Goal: Task Accomplishment & Management: Complete application form

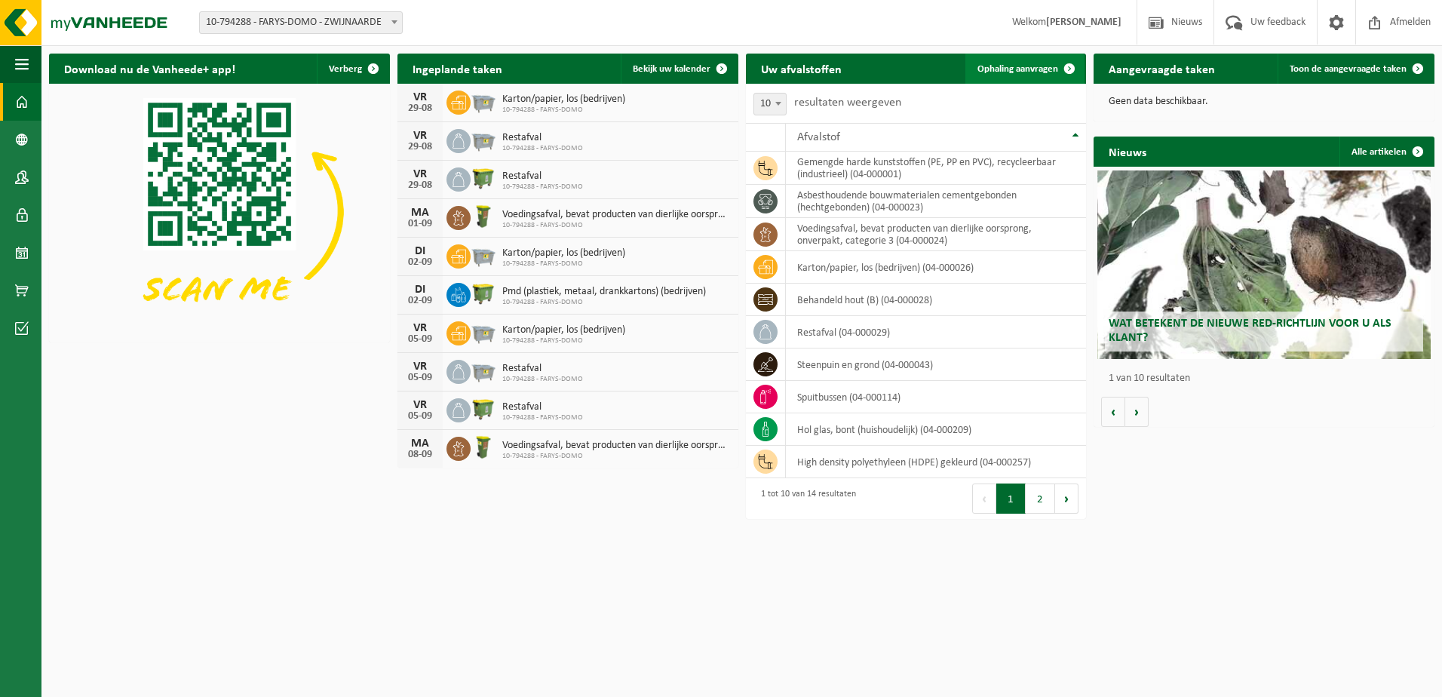
click at [1034, 69] on span "Ophaling aanvragen" at bounding box center [1017, 69] width 81 height 10
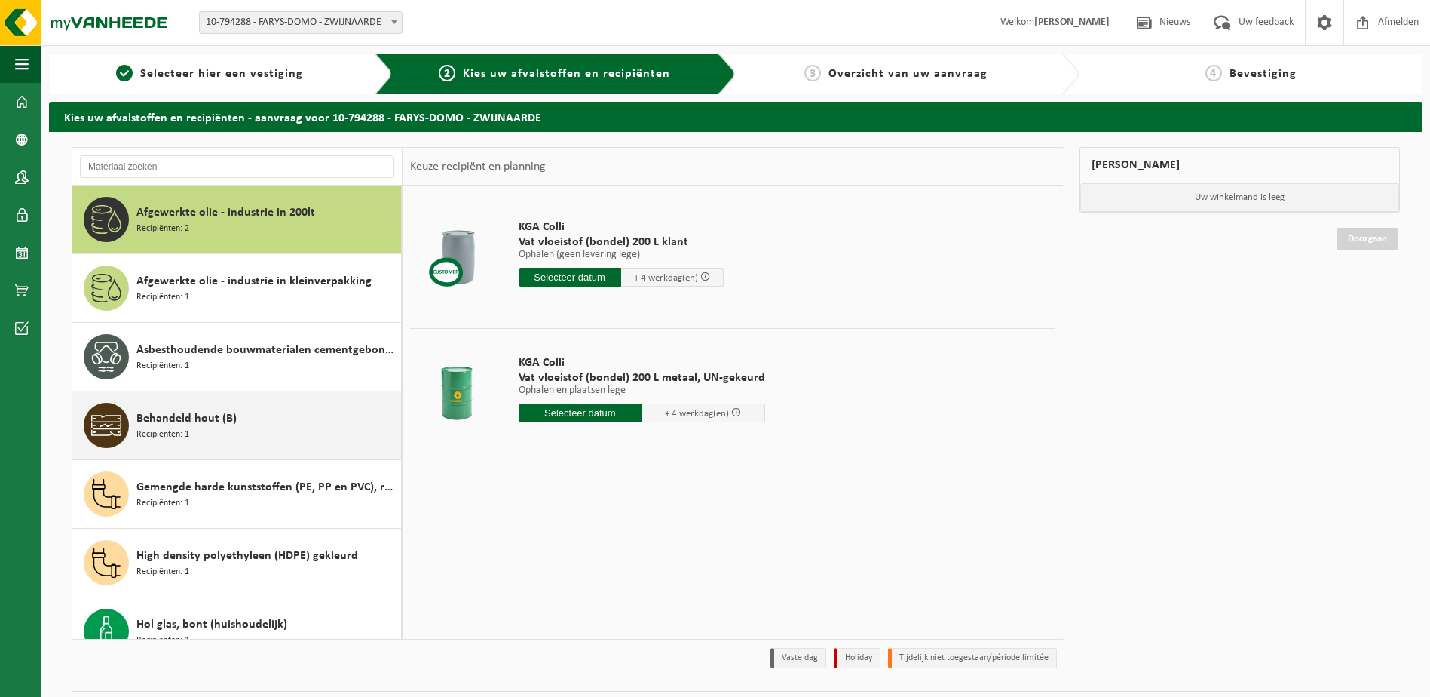
click at [191, 415] on span "Behandeld hout (B)" at bounding box center [186, 418] width 100 height 18
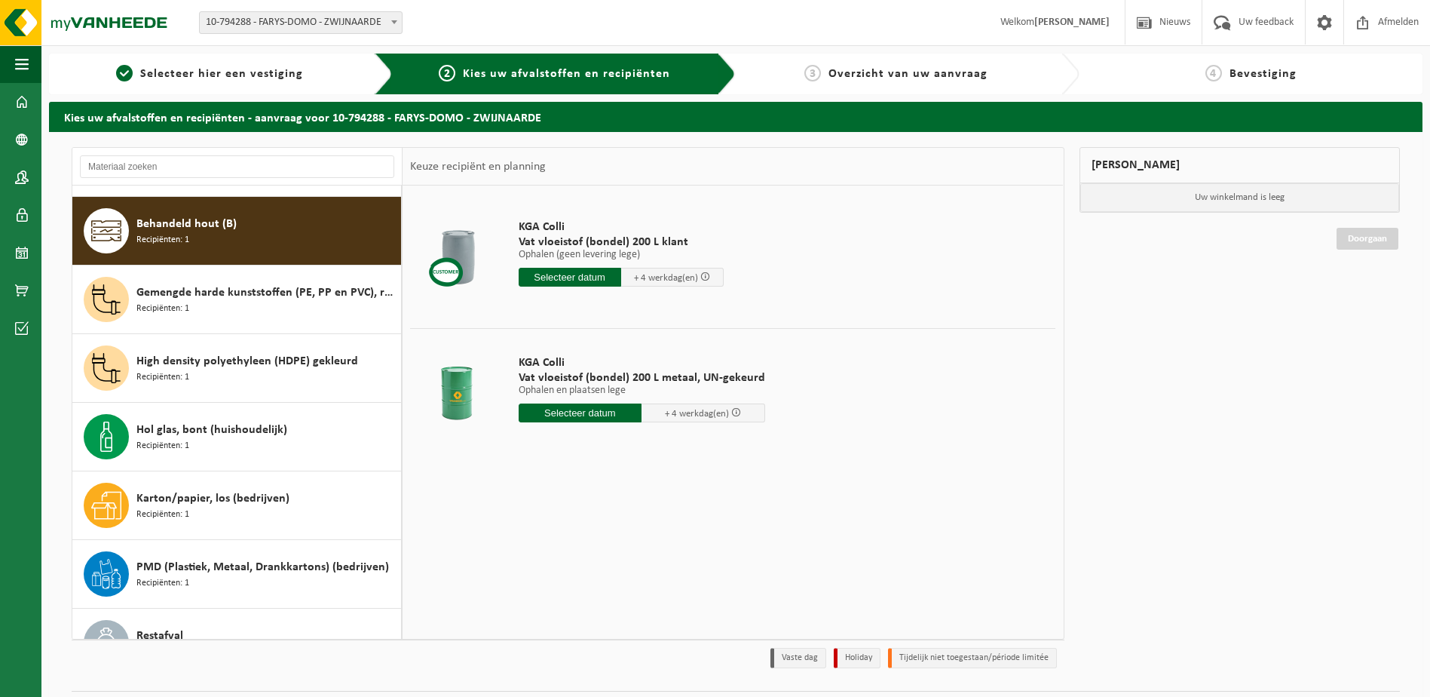
scroll to position [206, 0]
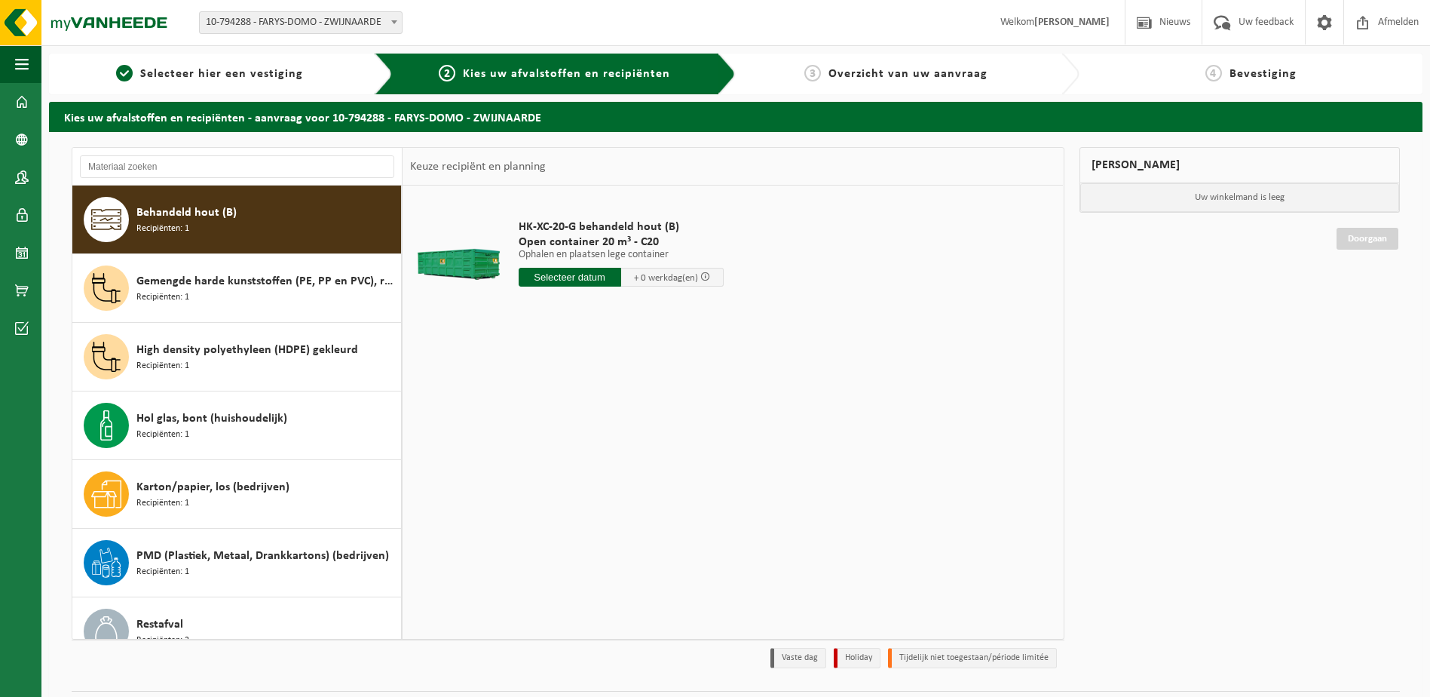
click at [574, 281] on input "text" at bounding box center [570, 277] width 103 height 19
click at [629, 455] on div "29" at bounding box center [638, 459] width 26 height 24
type input "Van 2025-08-29"
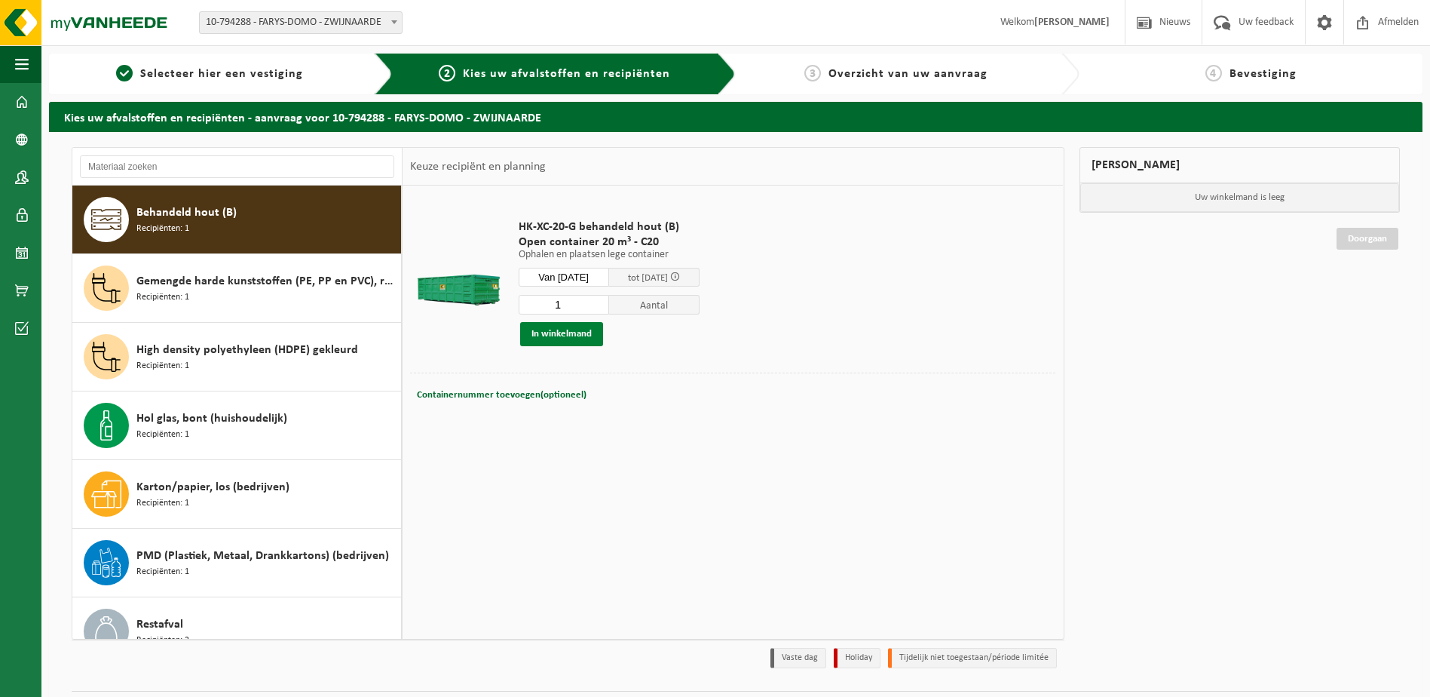
click at [551, 332] on button "In winkelmand" at bounding box center [561, 334] width 83 height 24
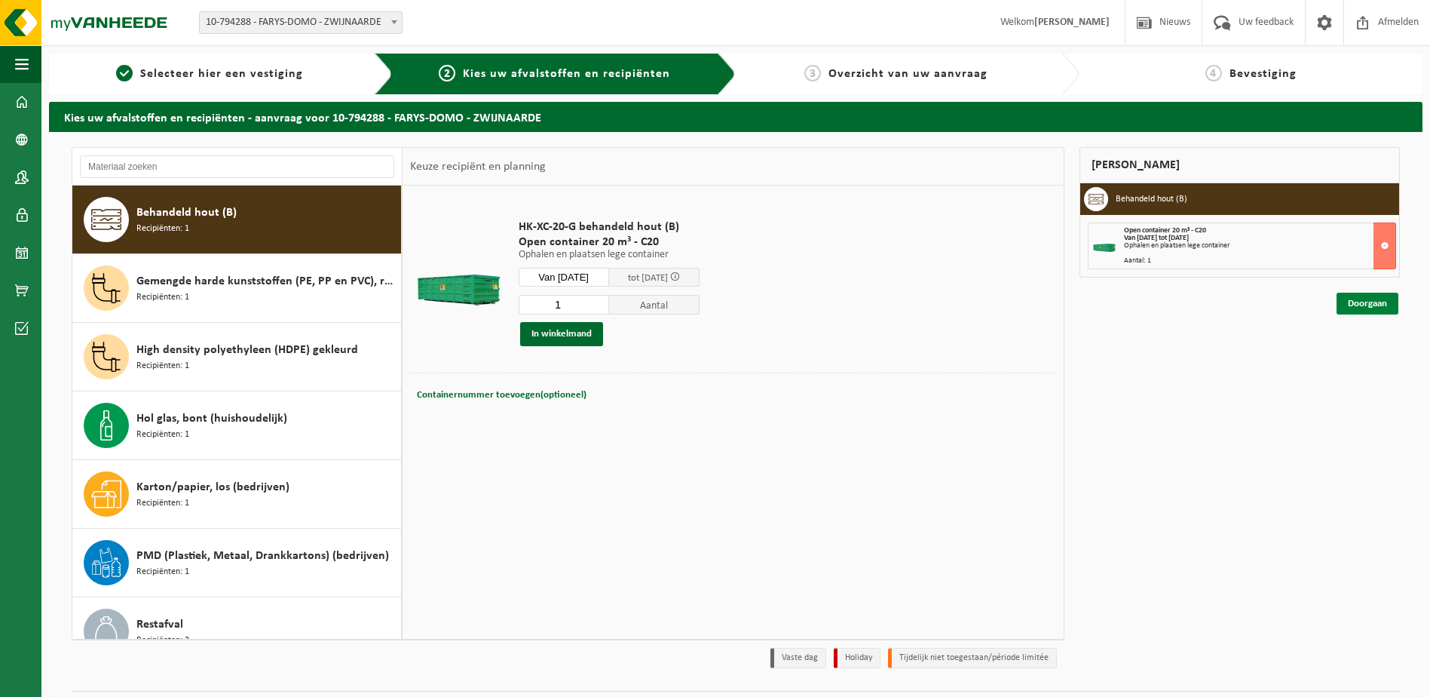
click at [1362, 306] on link "Doorgaan" at bounding box center [1368, 304] width 62 height 22
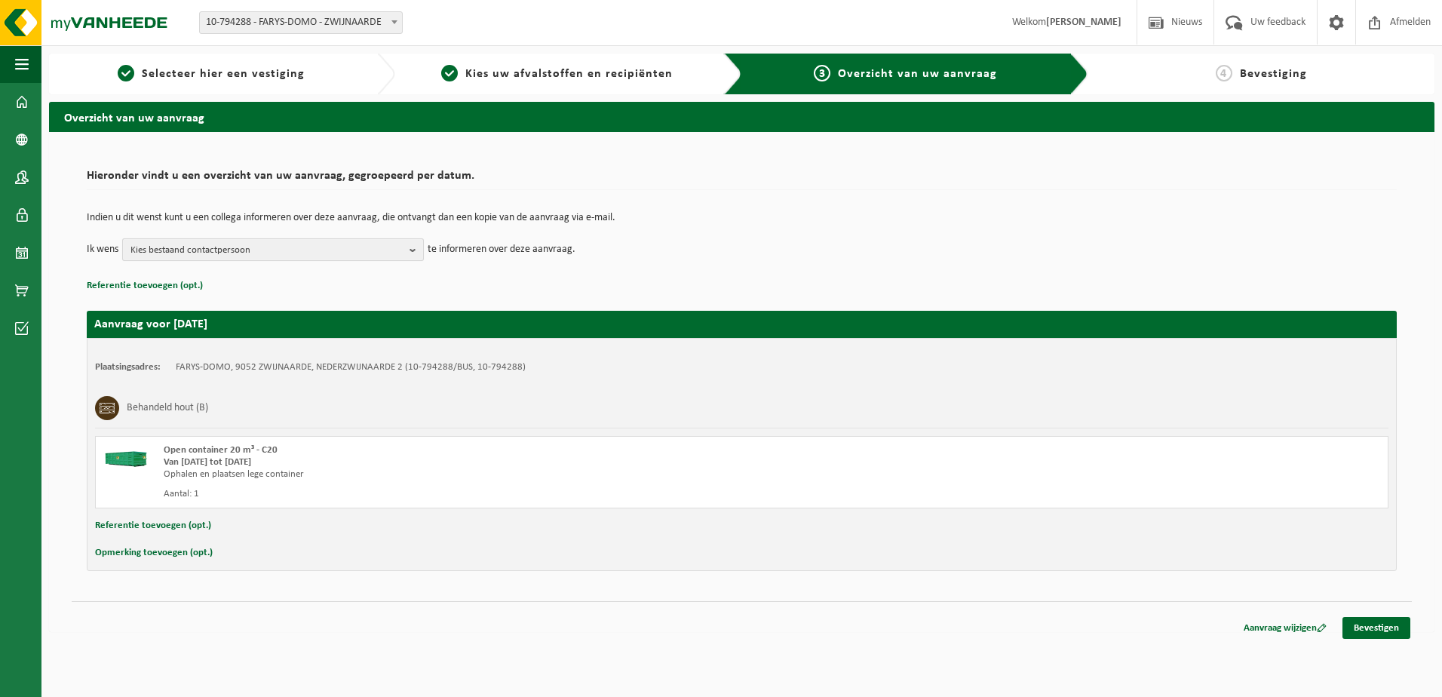
click at [417, 252] on b "button" at bounding box center [416, 249] width 14 height 21
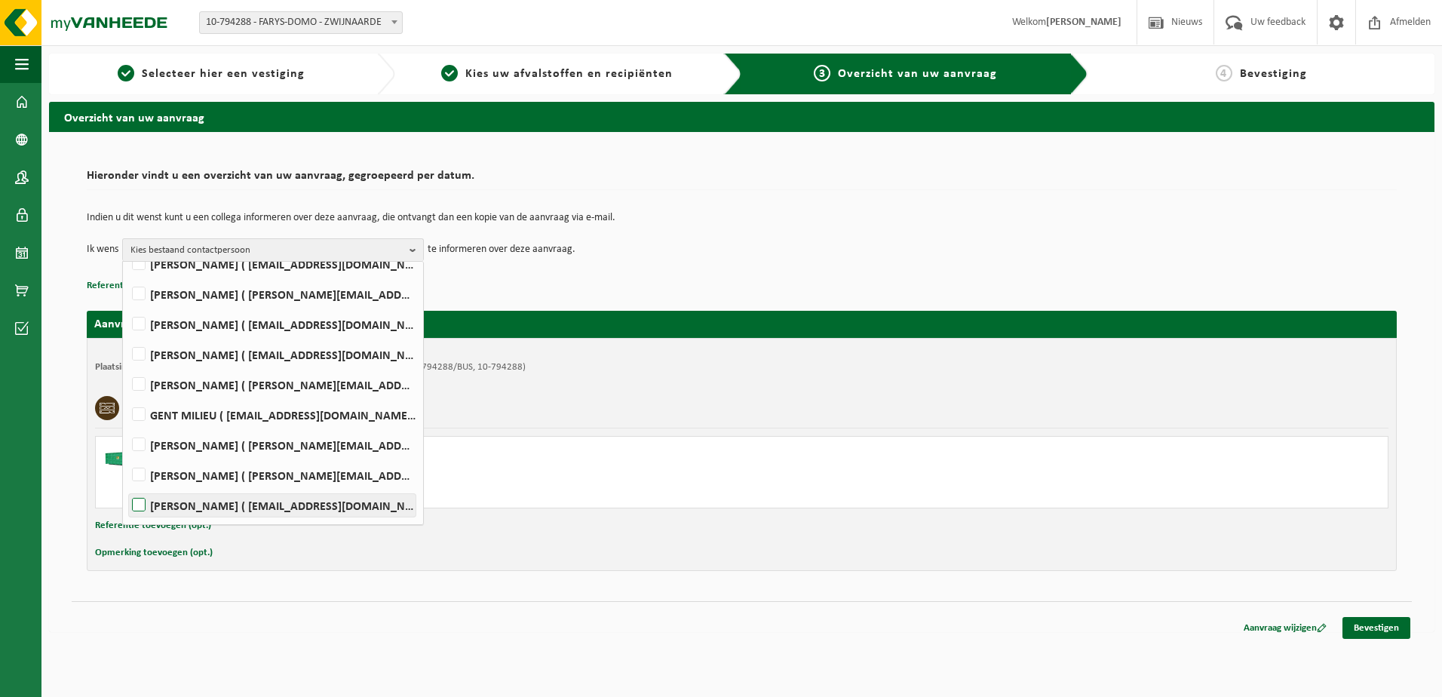
scroll to position [226, 0]
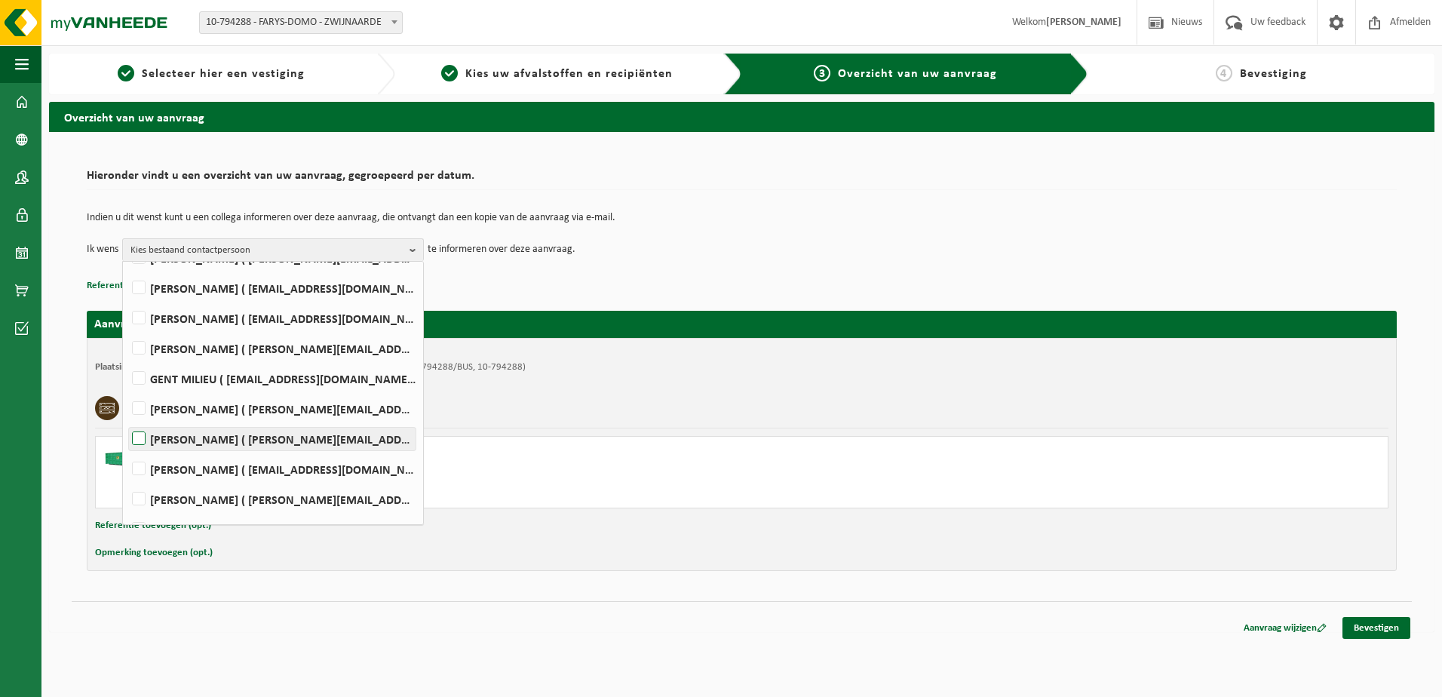
click at [146, 436] on label "DAGMAR SCHUMACHER ( dagmar.schumacher@farys.be )" at bounding box center [272, 438] width 286 height 23
click at [127, 420] on input "DAGMAR SCHUMACHER ( dagmar.schumacher@farys.be )" at bounding box center [126, 419] width 1 height 1
checkbox input "true"
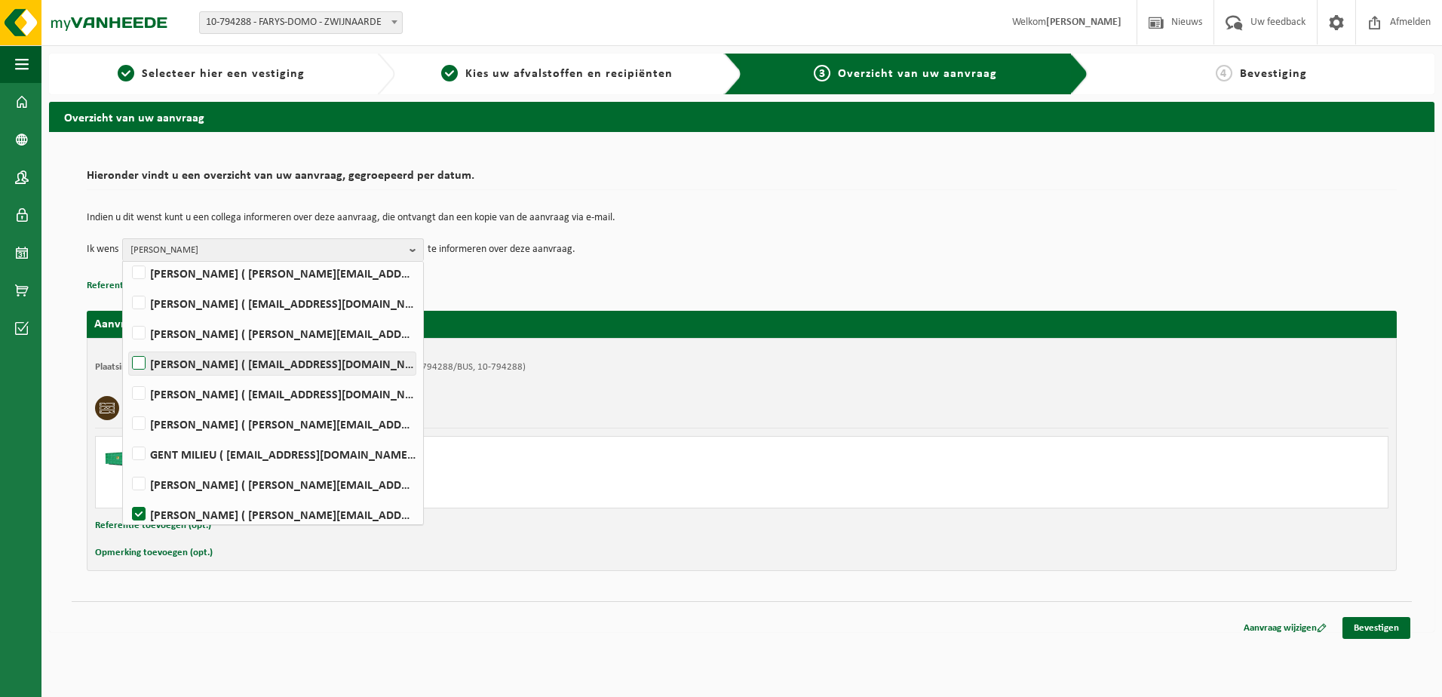
click at [190, 360] on label "HENDRIK HAUTTEKEETE ( hendrik.hauttekeete@farys.be )" at bounding box center [272, 363] width 286 height 23
click at [127, 345] on input "HENDRIK HAUTTEKEETE ( hendrik.hauttekeete@farys.be )" at bounding box center [126, 344] width 1 height 1
checkbox input "true"
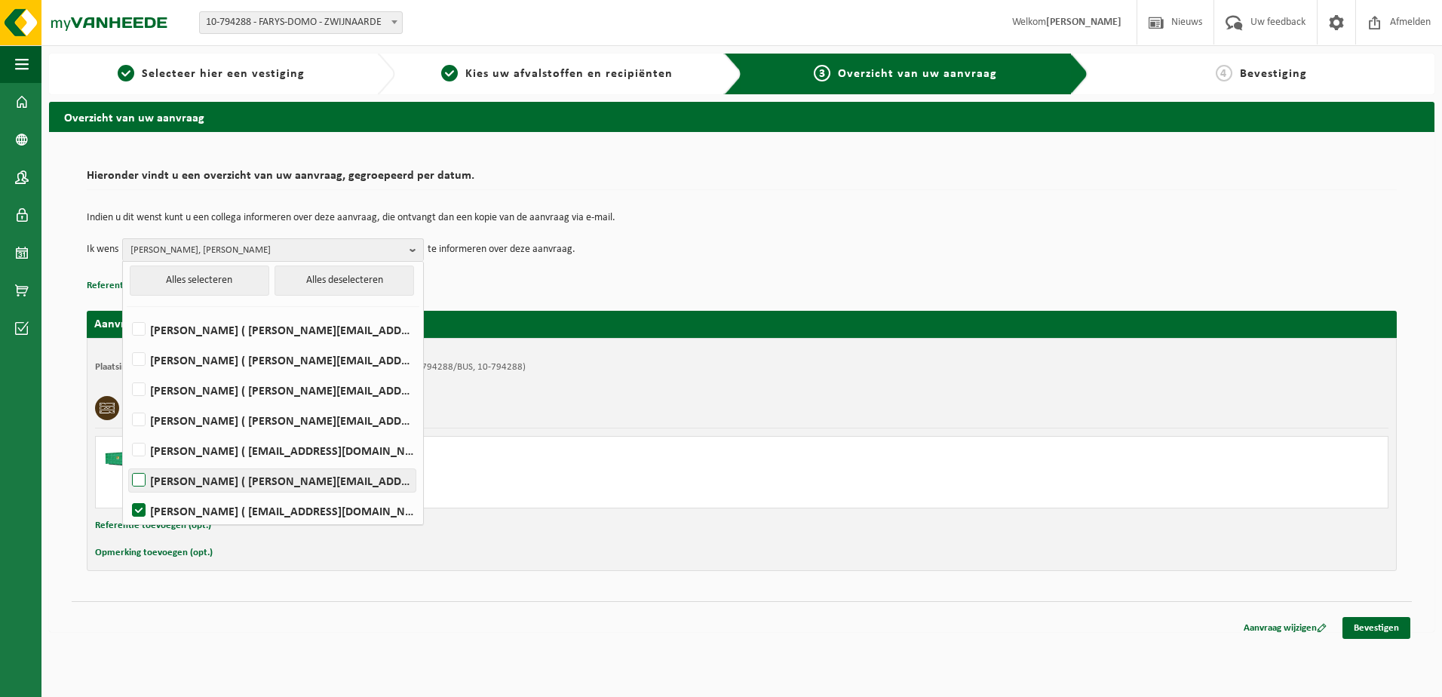
scroll to position [0, 0]
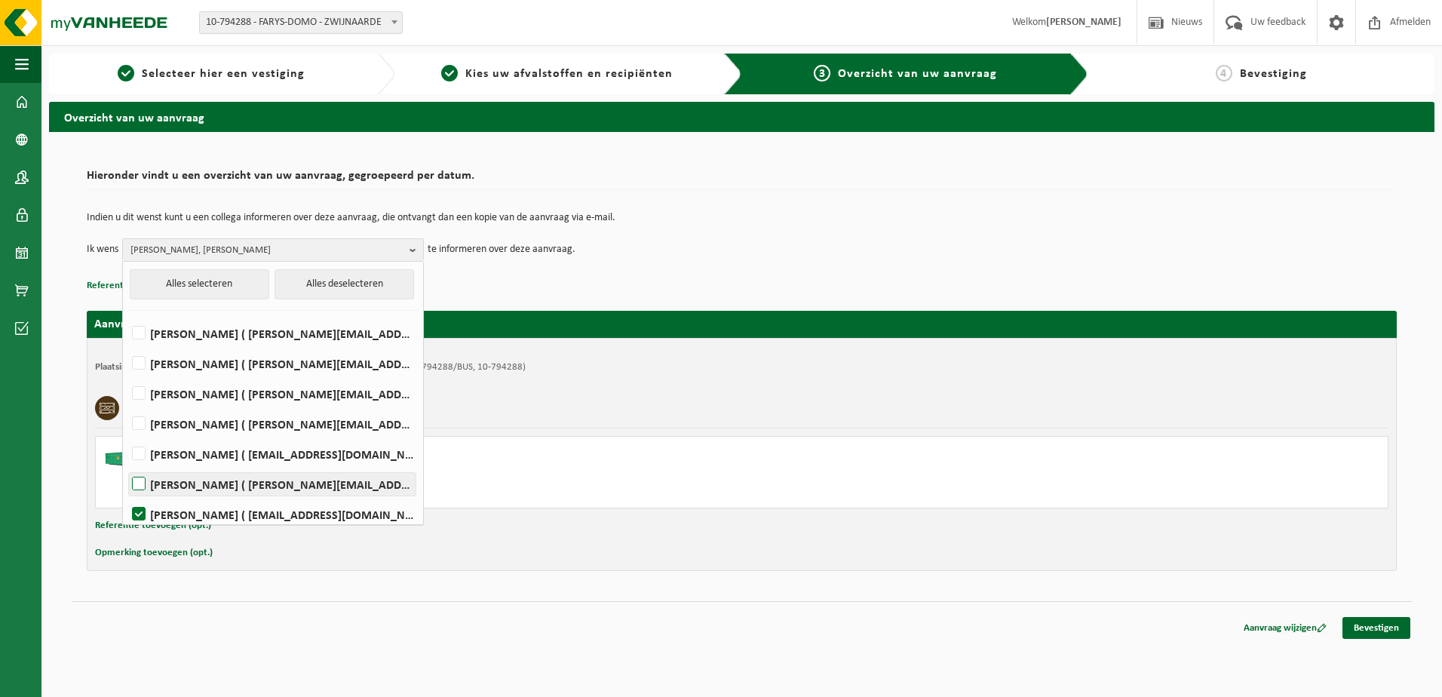
click at [190, 336] on label "FILIP BRAECKMAN ( filip.braeckman@farys.be )" at bounding box center [272, 333] width 286 height 23
click at [127, 314] on input "FILIP BRAECKMAN ( filip.braeckman@farys.be )" at bounding box center [126, 314] width 1 height 1
checkbox input "true"
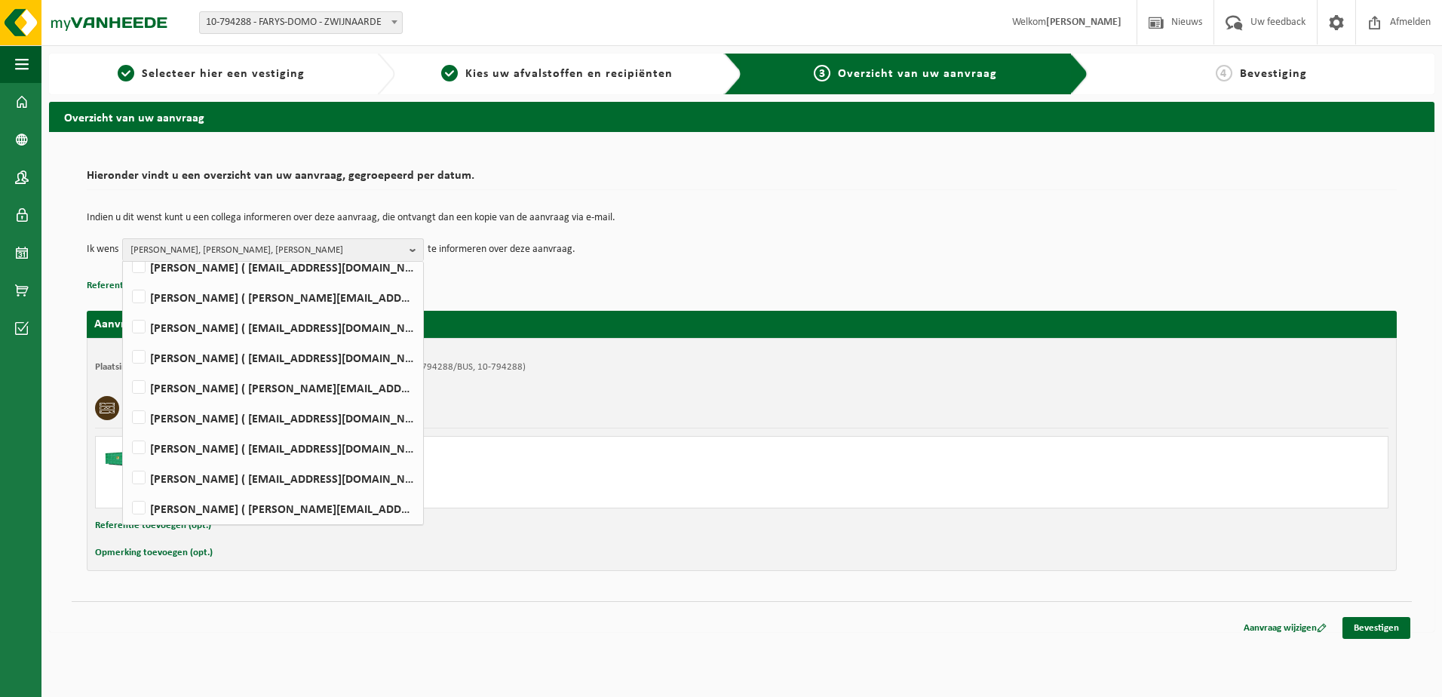
scroll to position [430, 0]
click at [417, 253] on b "button" at bounding box center [416, 250] width 14 height 22
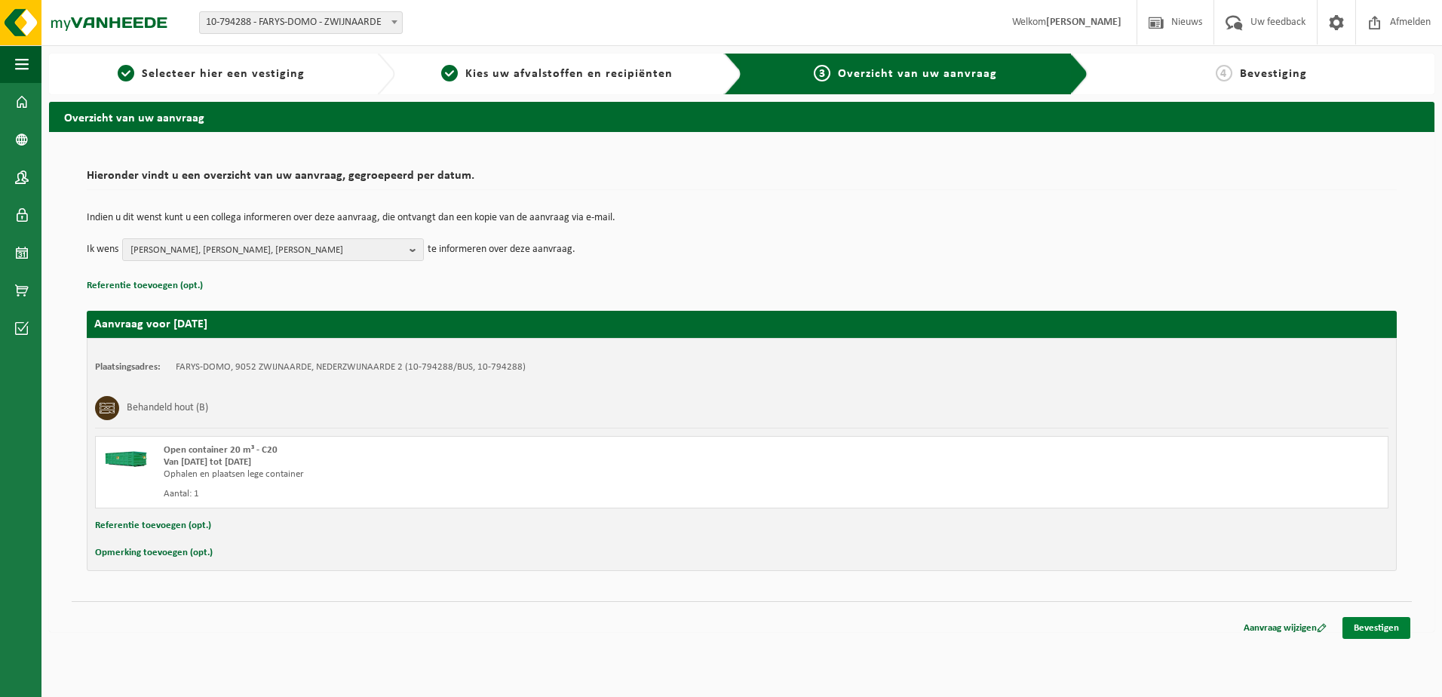
click at [1365, 625] on link "Bevestigen" at bounding box center [1376, 628] width 68 height 22
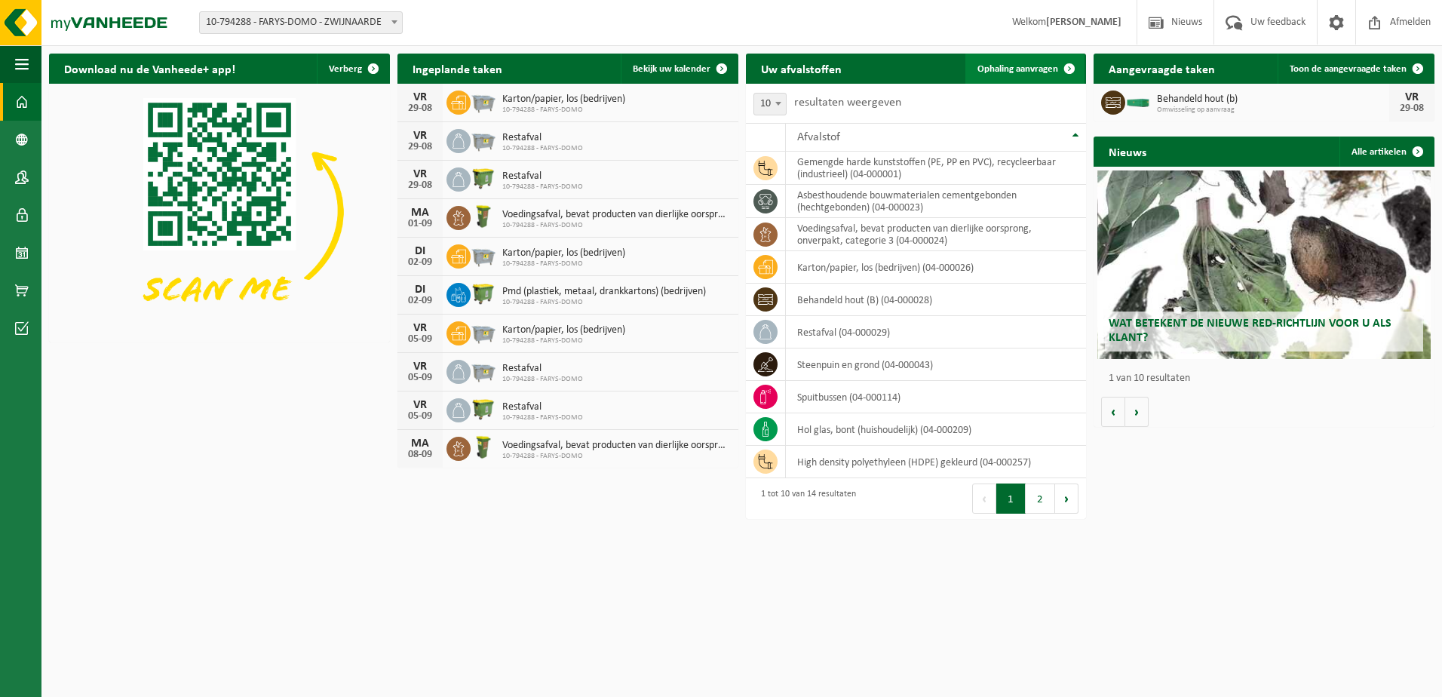
click at [1030, 71] on span "Ophaling aanvragen" at bounding box center [1017, 69] width 81 height 10
click at [852, 59] on h2 "Uw afvalstoffen" at bounding box center [801, 68] width 111 height 29
click at [1009, 66] on span "Ophaling aanvragen" at bounding box center [1017, 69] width 81 height 10
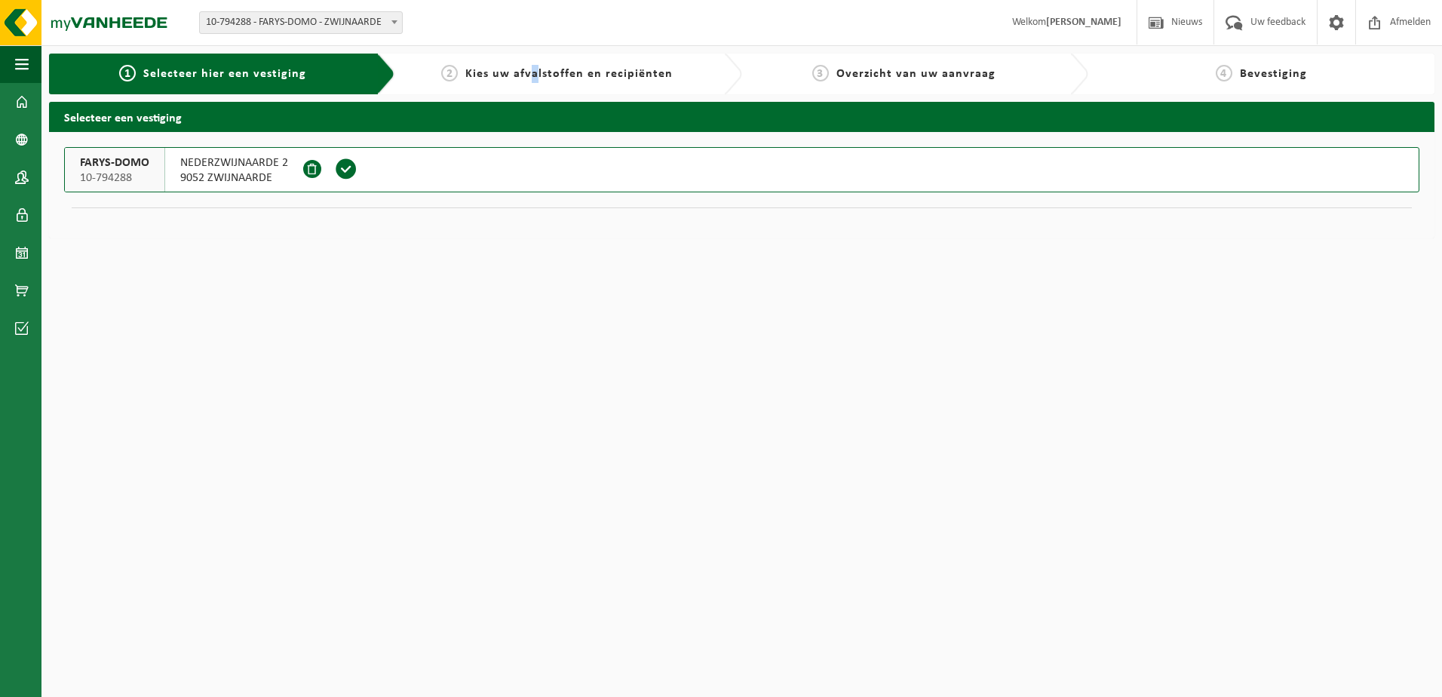
click at [537, 78] on span "Kies uw afvalstoffen en recipiënten" at bounding box center [568, 74] width 207 height 12
click at [215, 174] on span "9052 ZWIJNAARDE" at bounding box center [234, 177] width 108 height 15
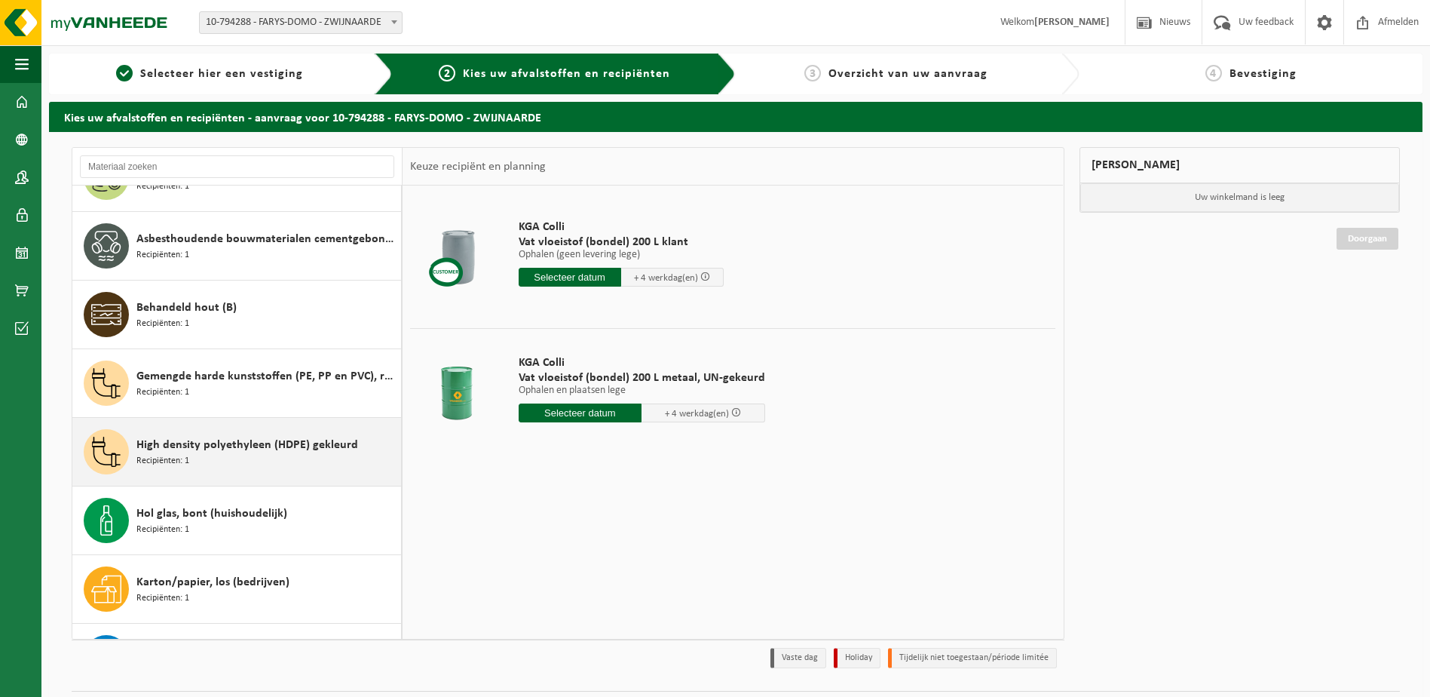
scroll to position [302, 0]
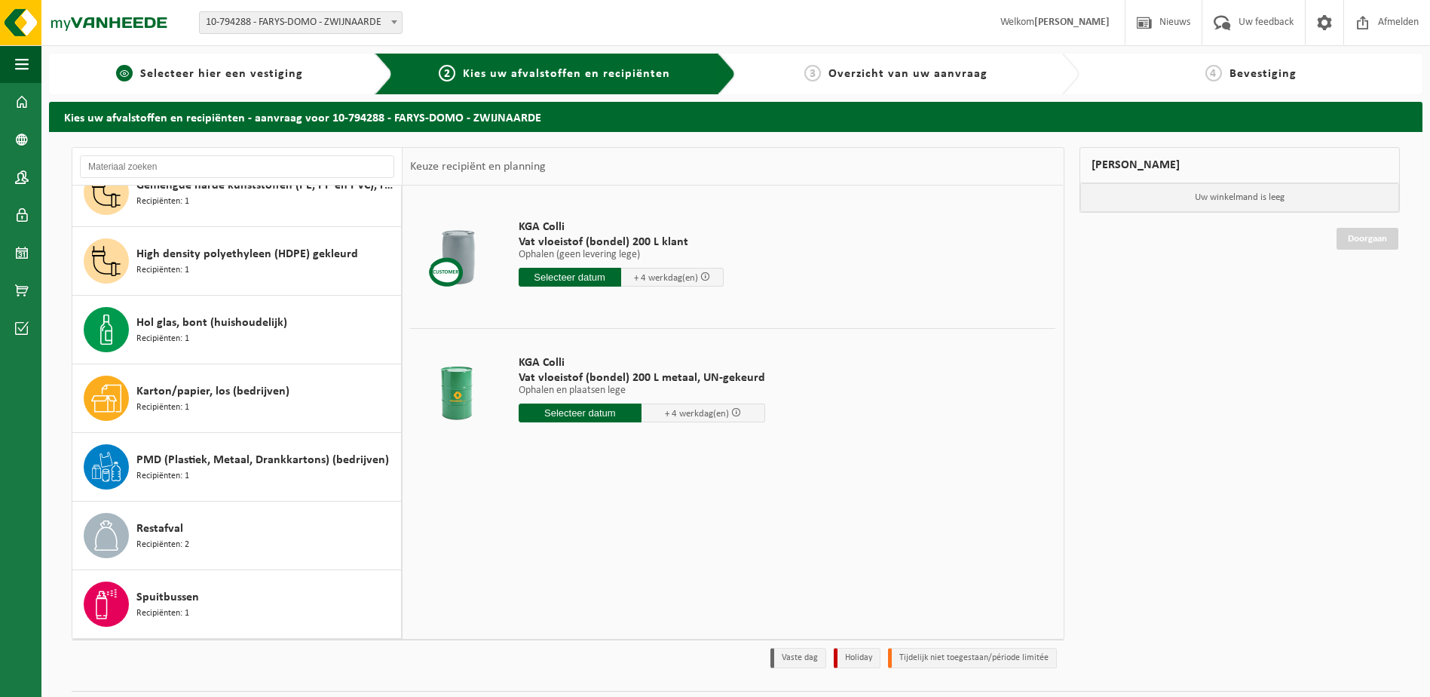
click at [231, 74] on span "Selecteer hier een vestiging" at bounding box center [221, 74] width 163 height 12
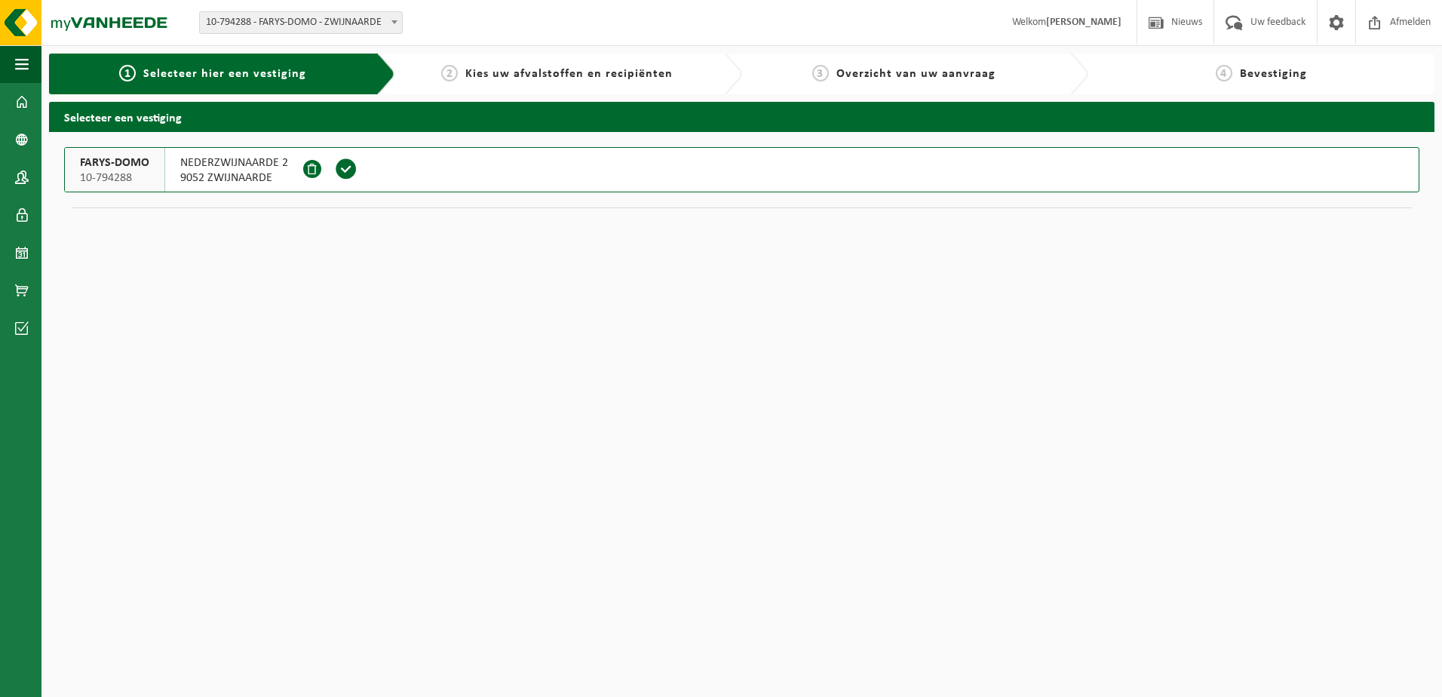
click at [235, 170] on span "9052 ZWIJNAARDE" at bounding box center [234, 177] width 108 height 15
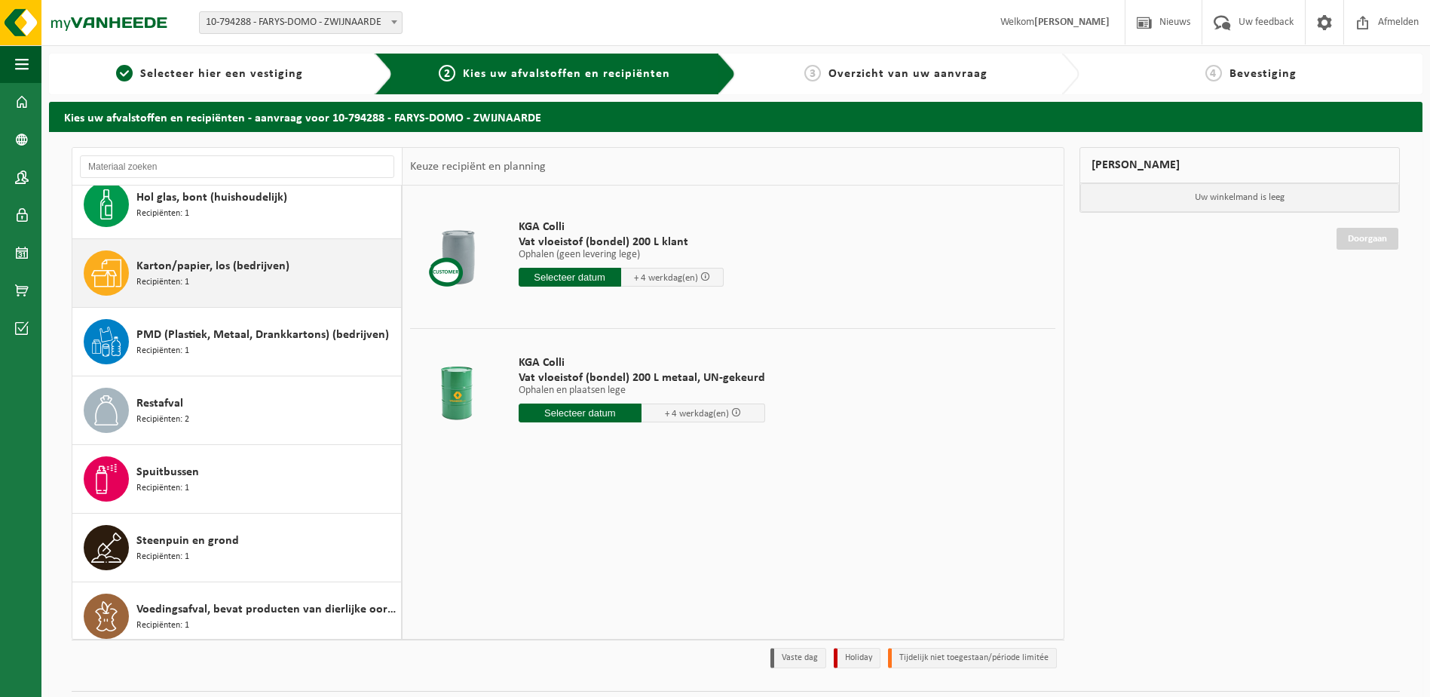
scroll to position [438, 0]
